Goal: Check status: Check status

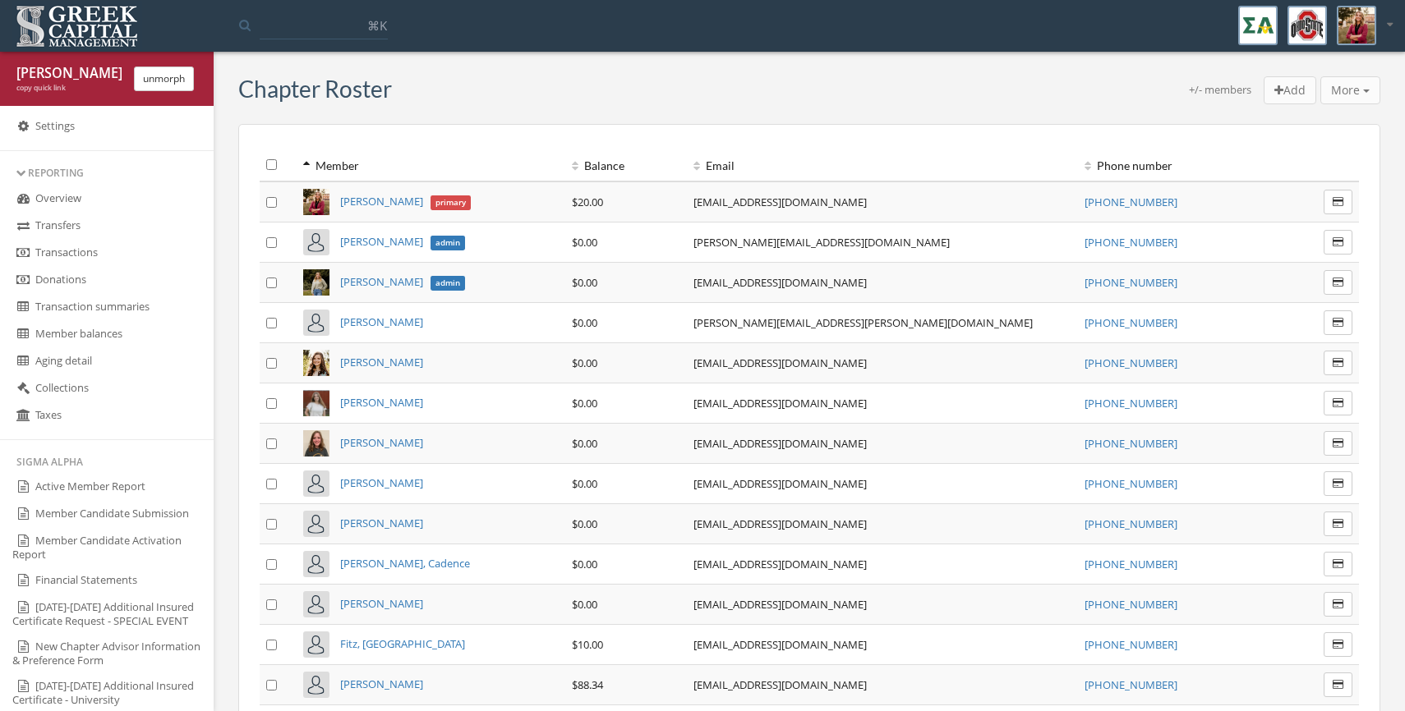
scroll to position [794, 0]
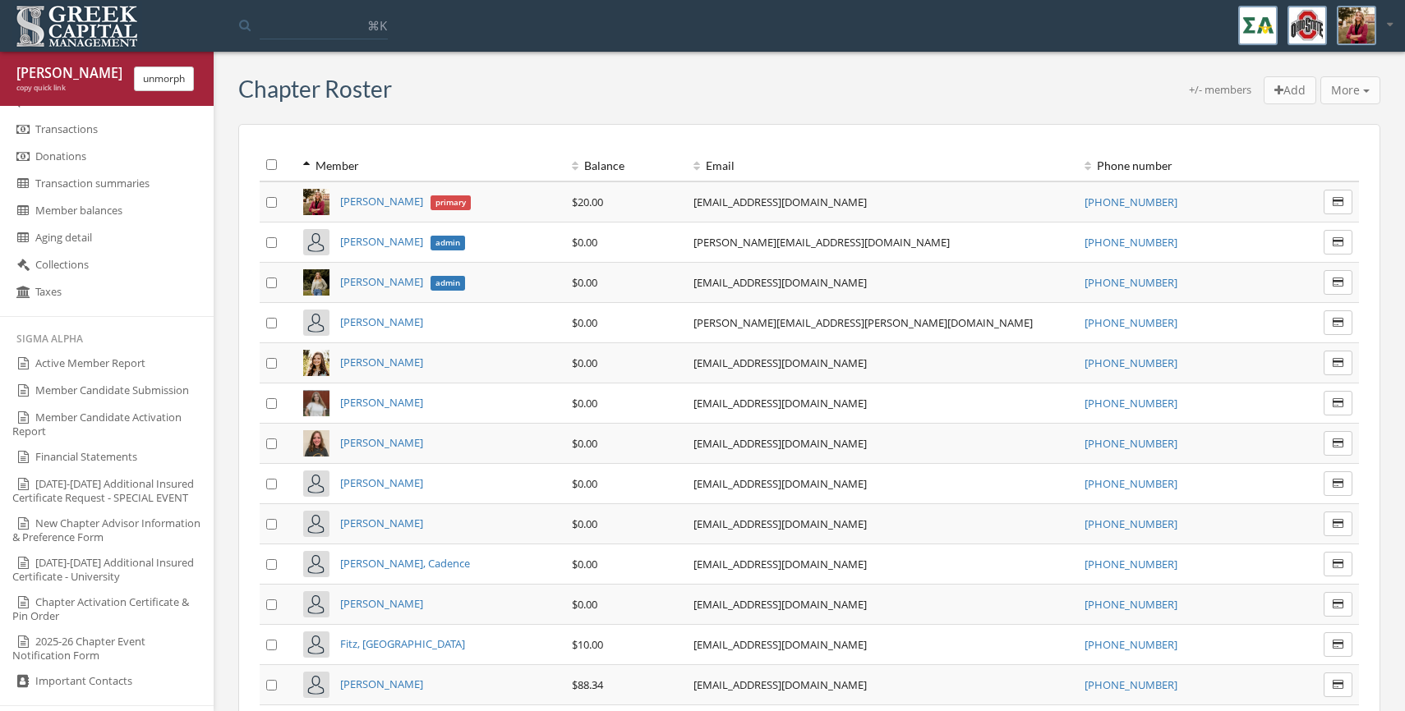
click at [88, 367] on link "Active Member Report" at bounding box center [107, 364] width 214 height 27
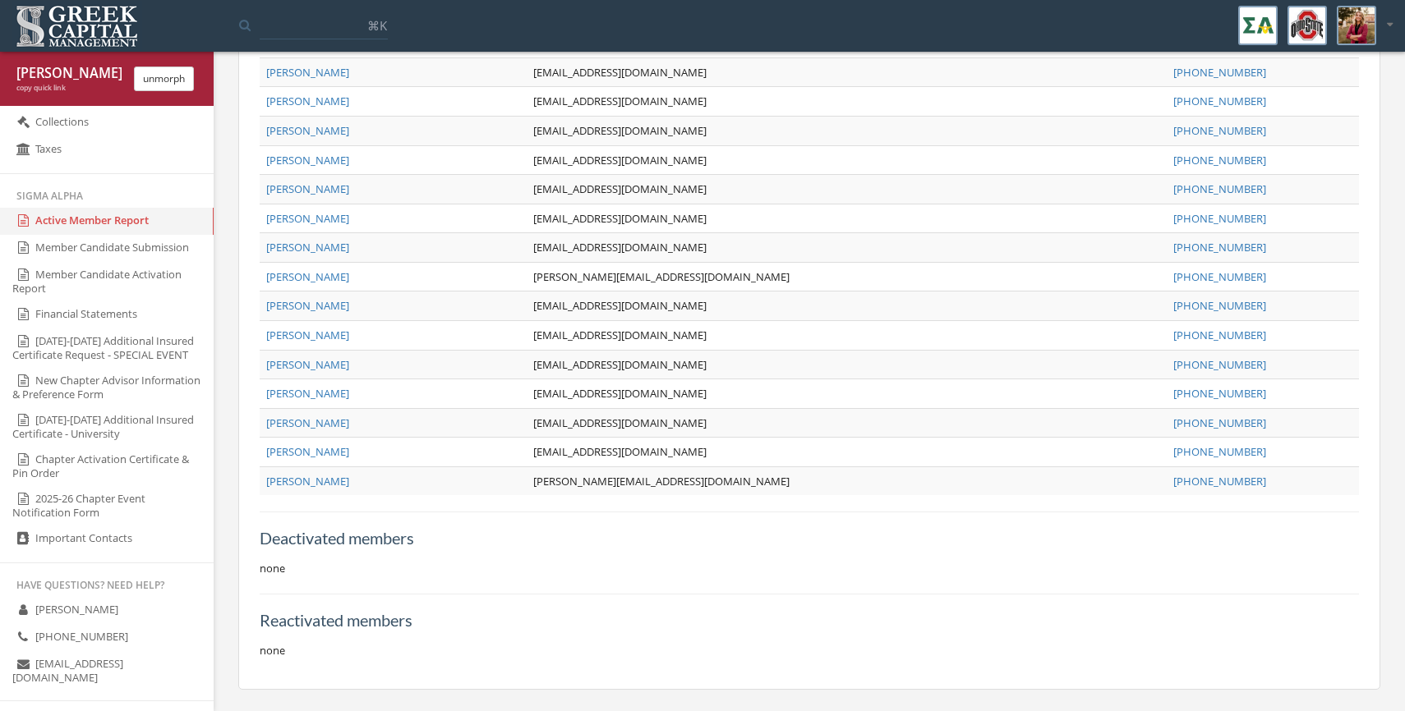
scroll to position [954, 0]
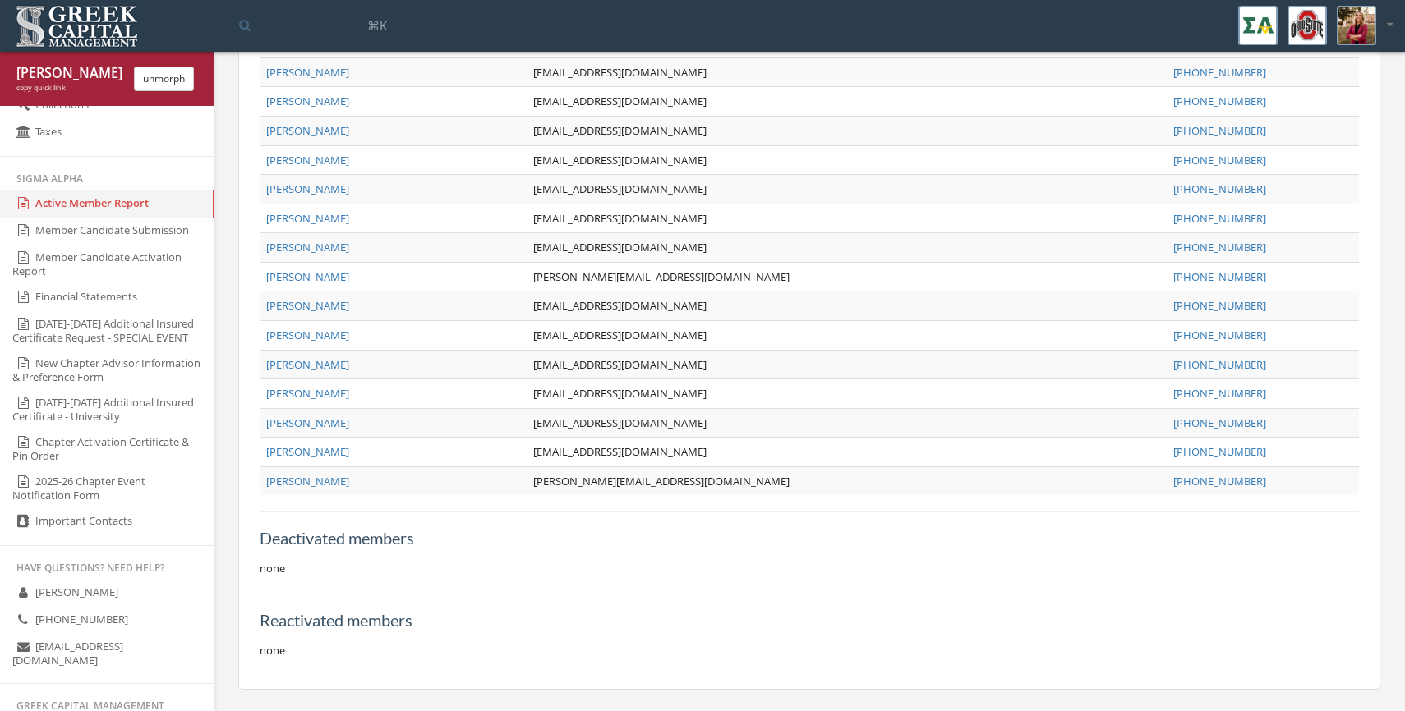
click at [63, 208] on link "Active Member Report" at bounding box center [107, 204] width 214 height 27
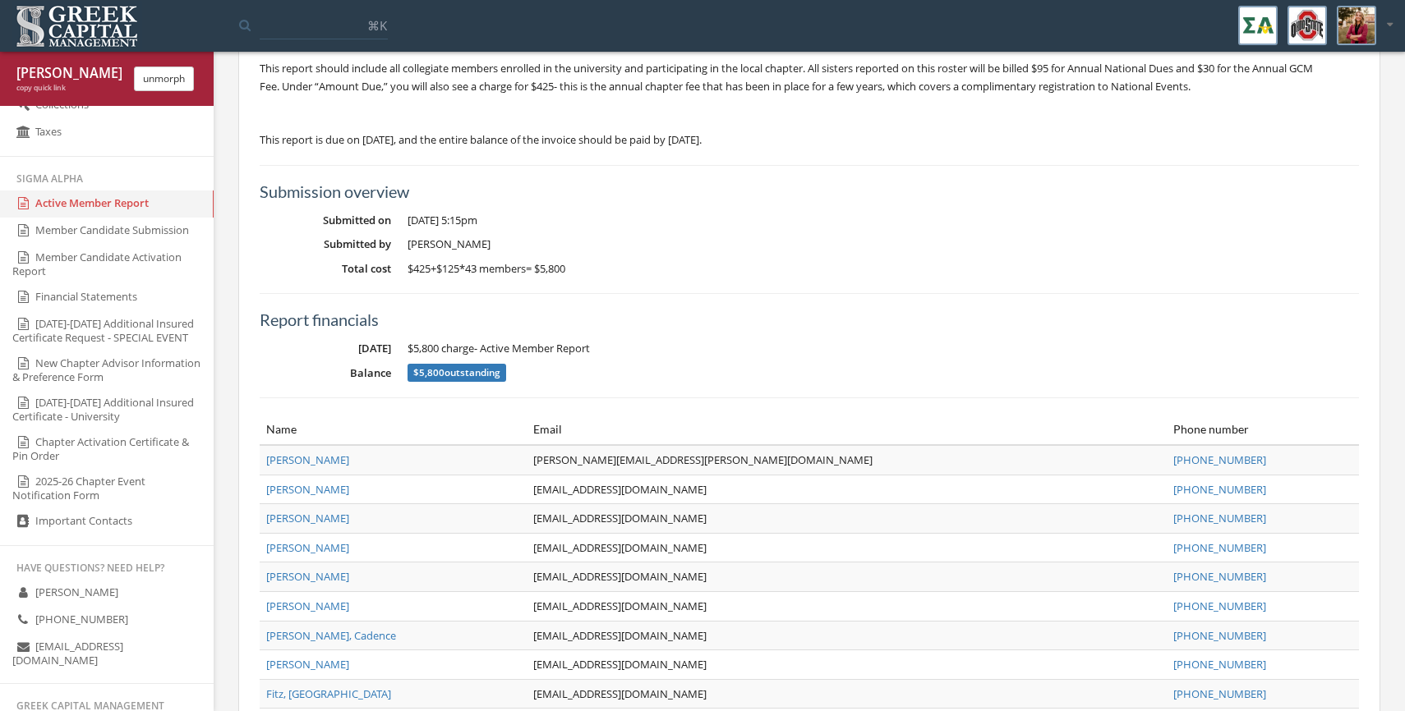
scroll to position [0, 0]
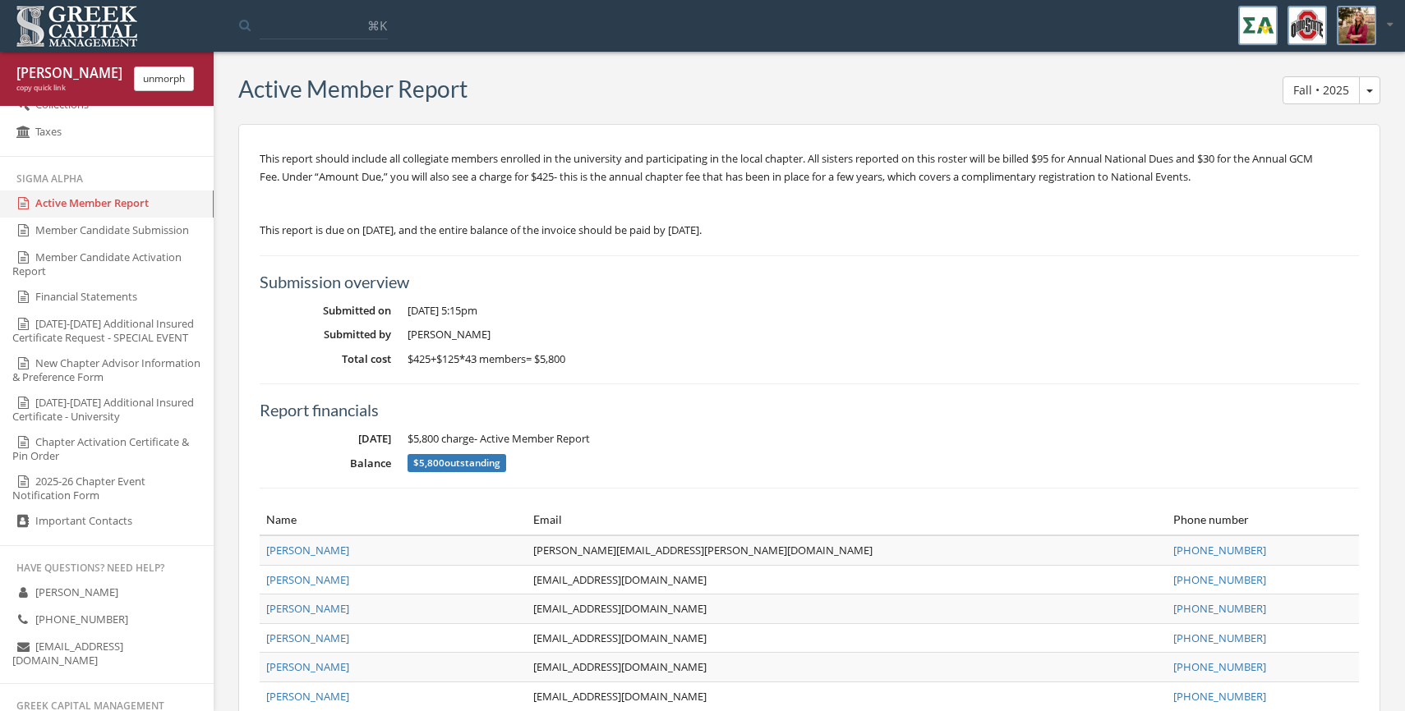
click at [1366, 91] on span "Fall • 2025" at bounding box center [1369, 91] width 7 height 3
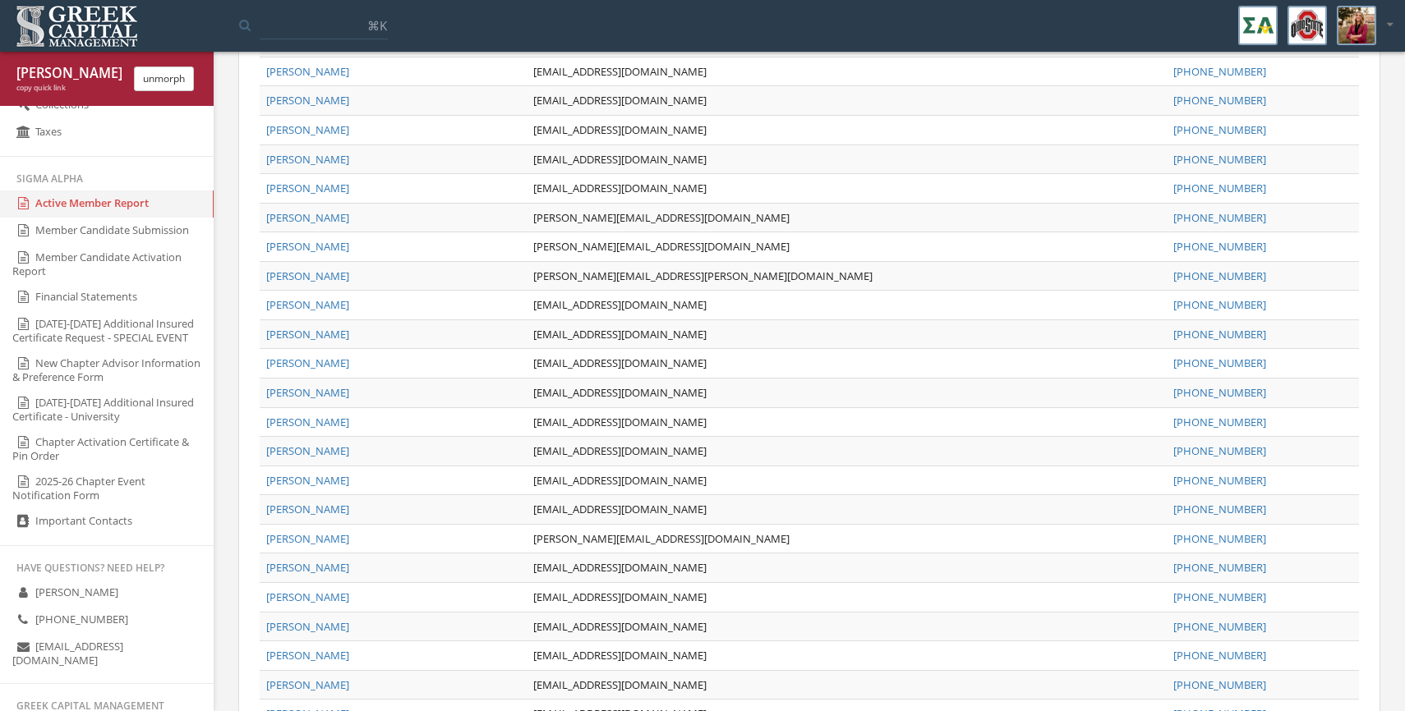
scroll to position [1044, 0]
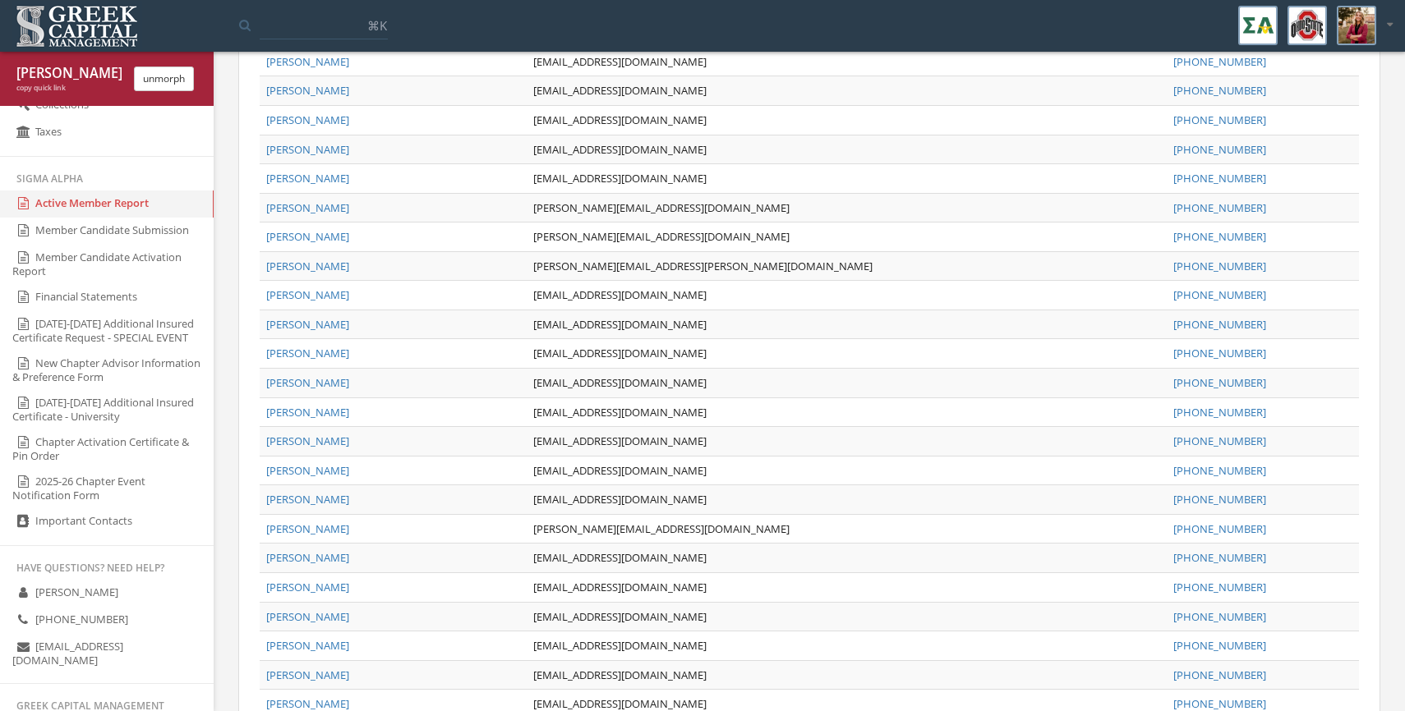
click at [286, 265] on span "[PERSON_NAME]" at bounding box center [307, 266] width 83 height 15
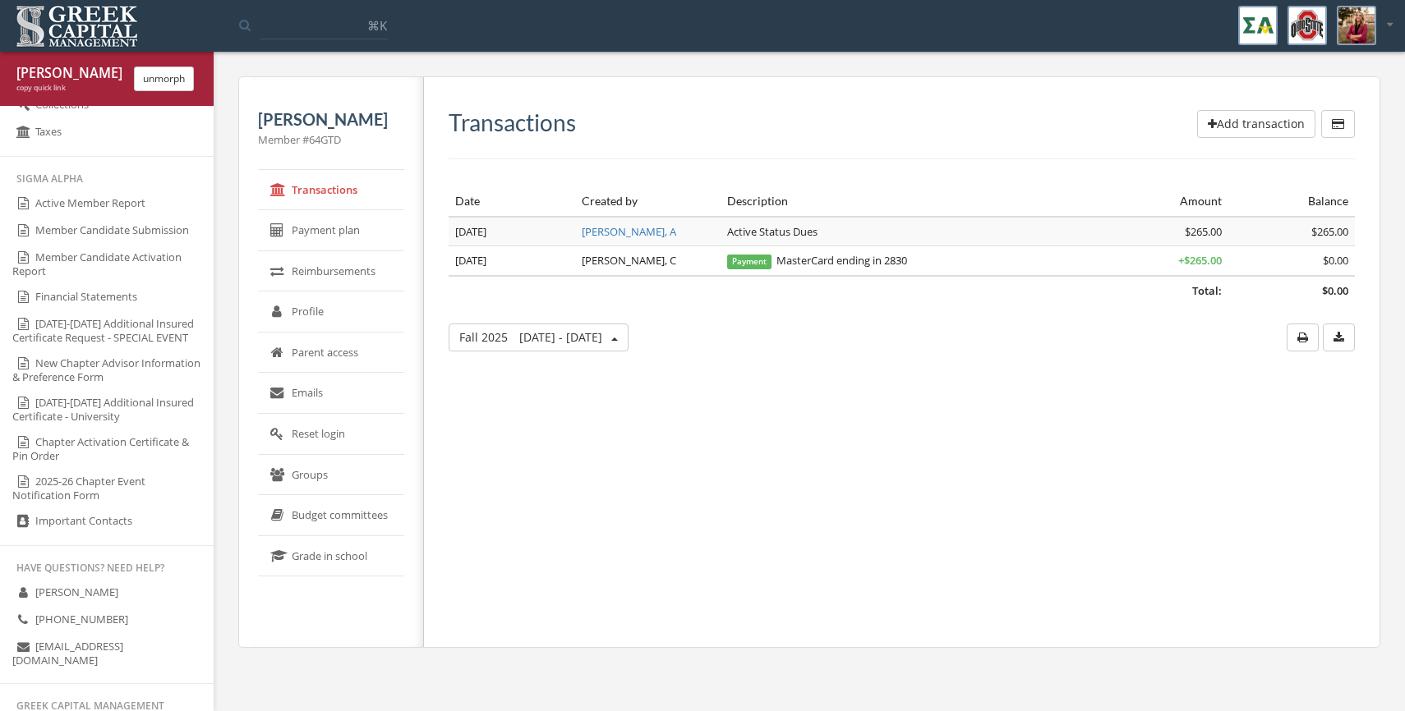
click at [170, 79] on button "unmorph" at bounding box center [164, 79] width 60 height 25
